Goal: Task Accomplishment & Management: Manage account settings

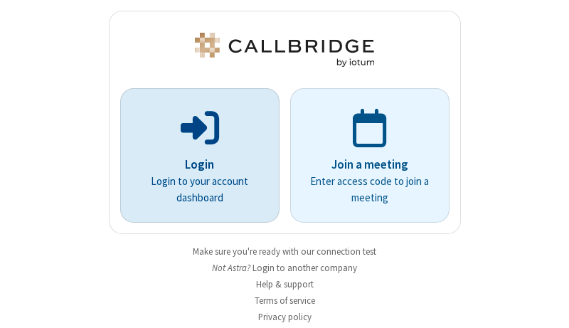
click at [194, 164] on p "Login" at bounding box center [199, 165] width 119 height 18
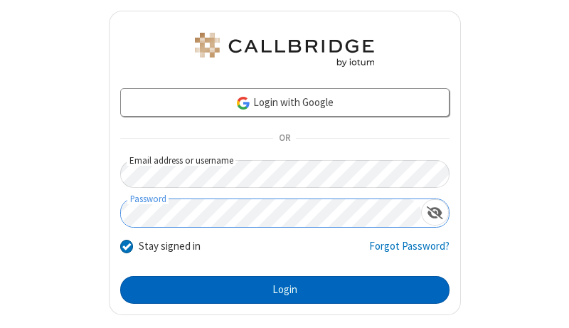
click at [279, 289] on button "Login" at bounding box center [284, 290] width 329 height 28
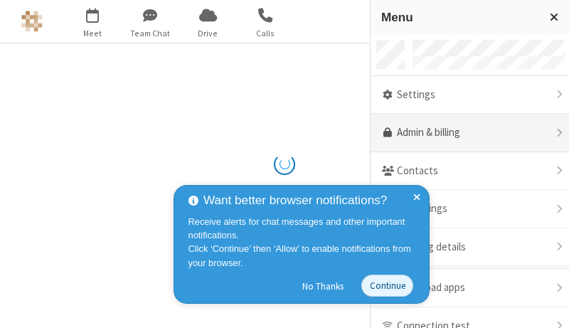
click at [464, 133] on link "Admin & billing" at bounding box center [469, 133] width 198 height 38
